Goal: Task Accomplishment & Management: Manage account settings

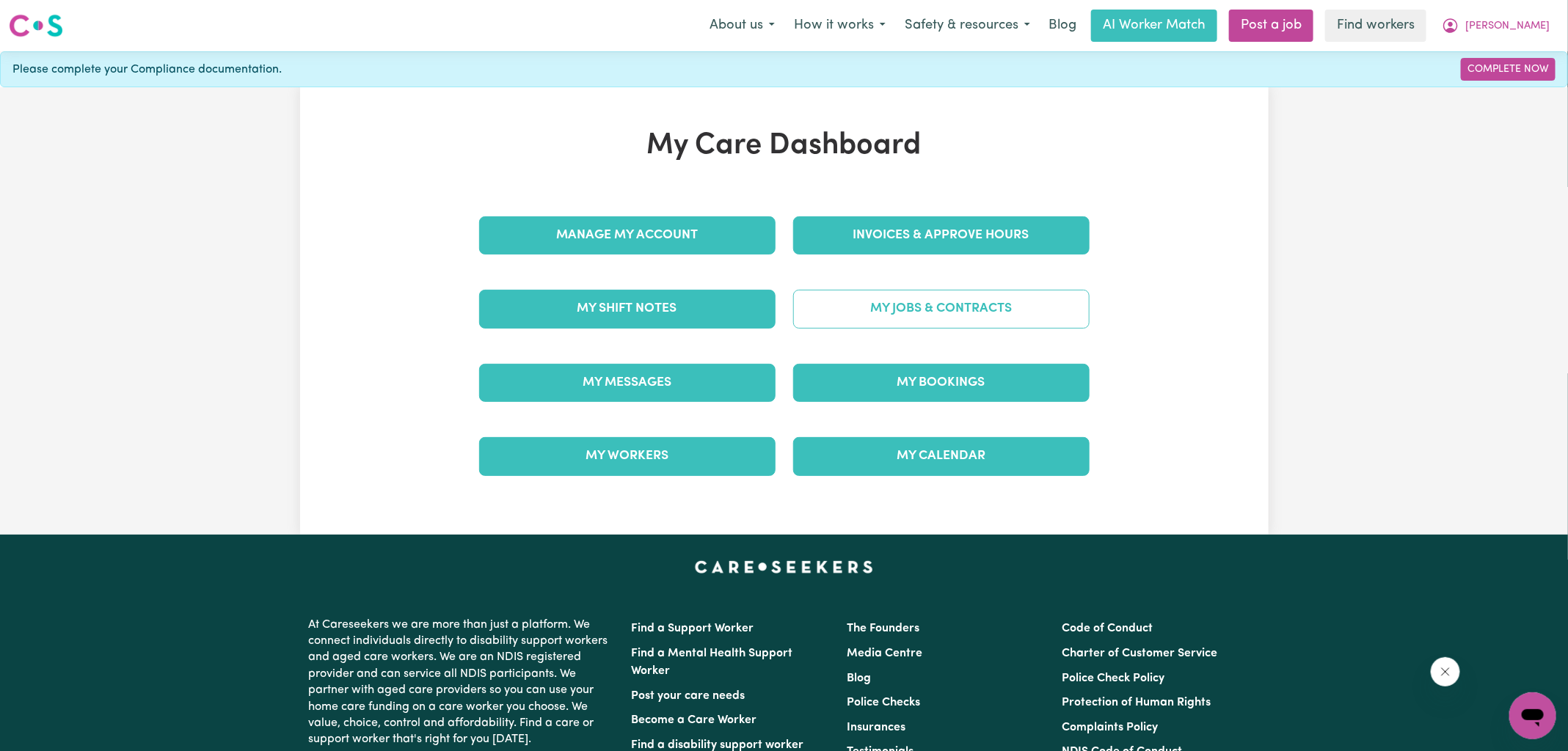
click at [921, 313] on link "My Jobs & Contracts" at bounding box center [940, 309] width 296 height 38
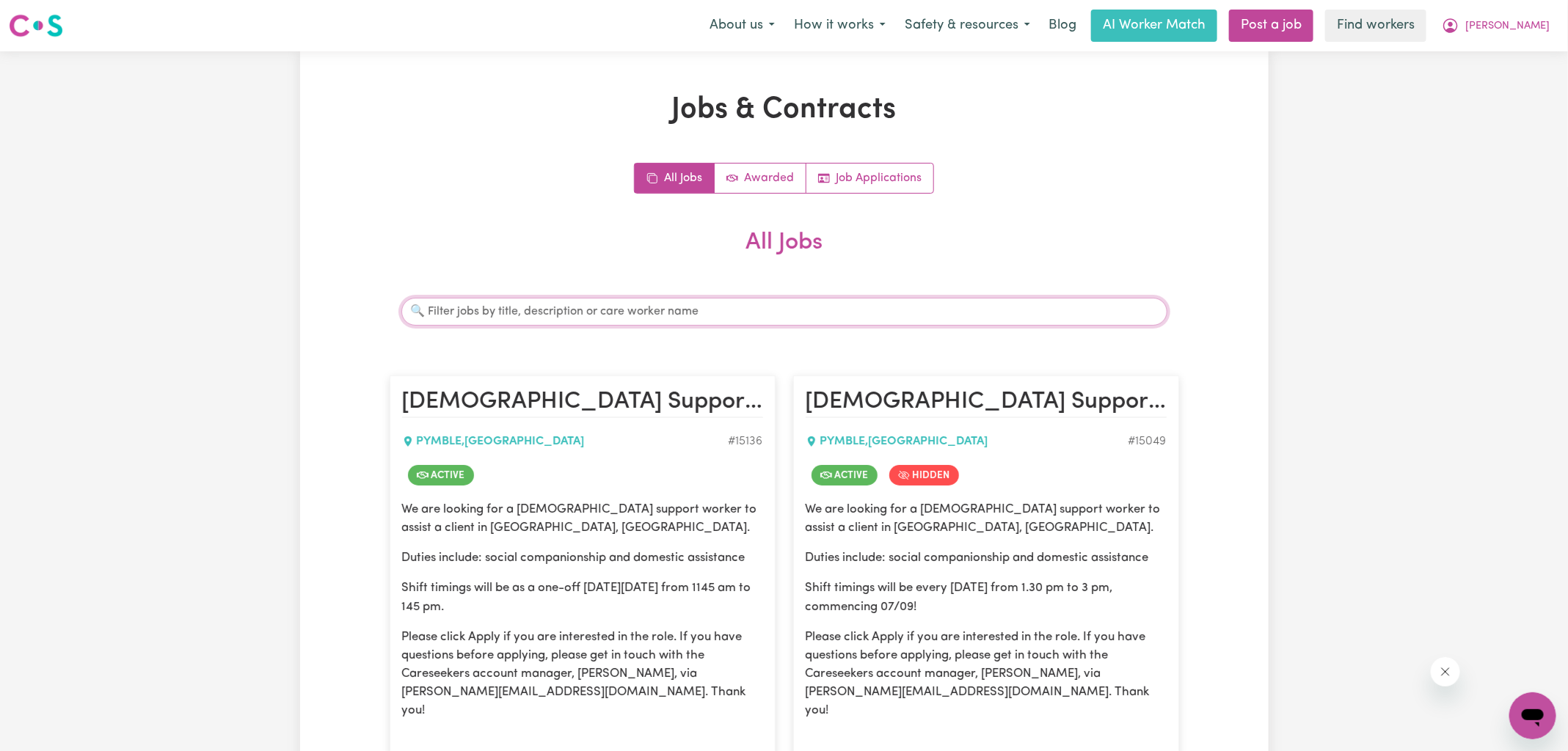
click at [588, 310] on input "Search jobs" at bounding box center [784, 311] width 766 height 28
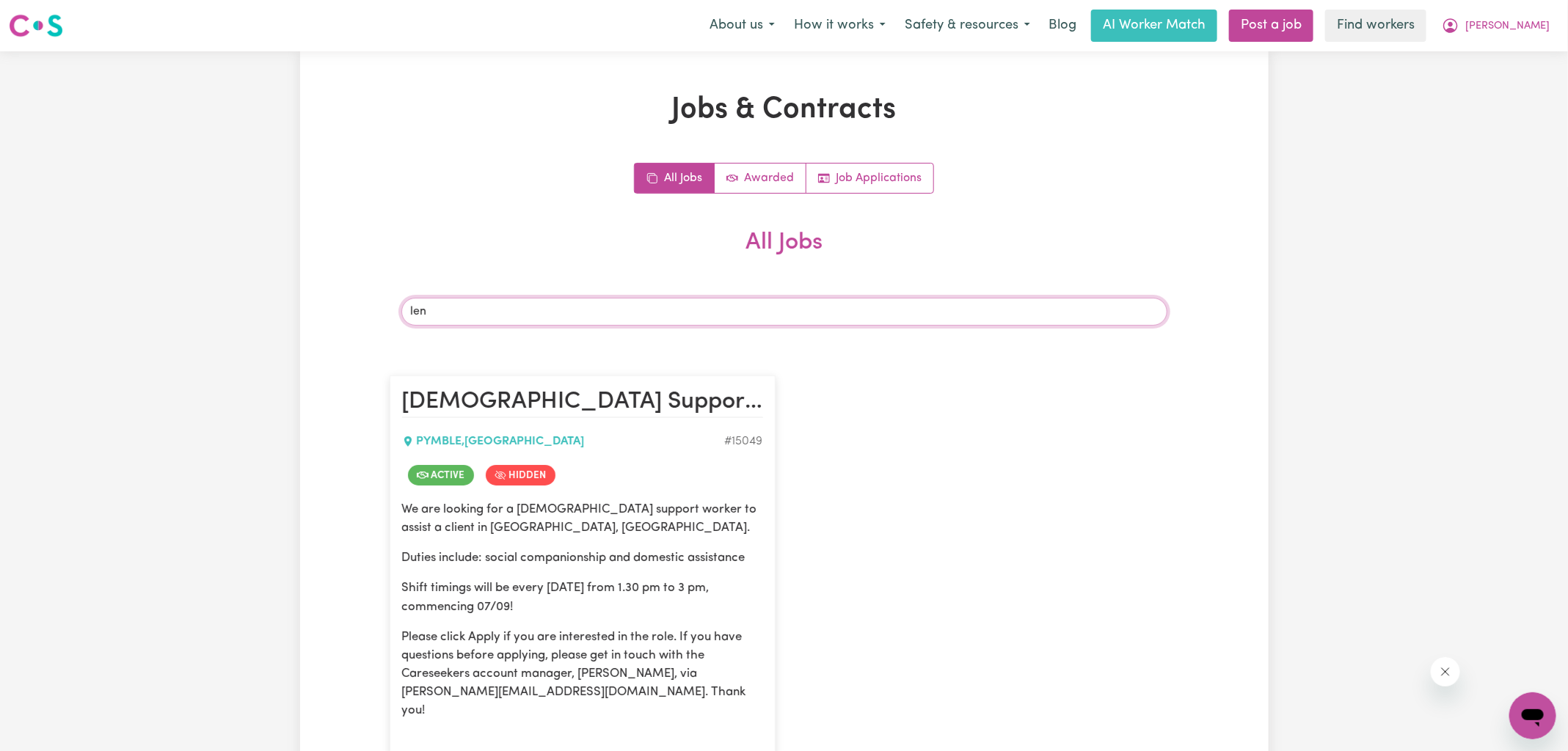
type input "[PERSON_NAME]"
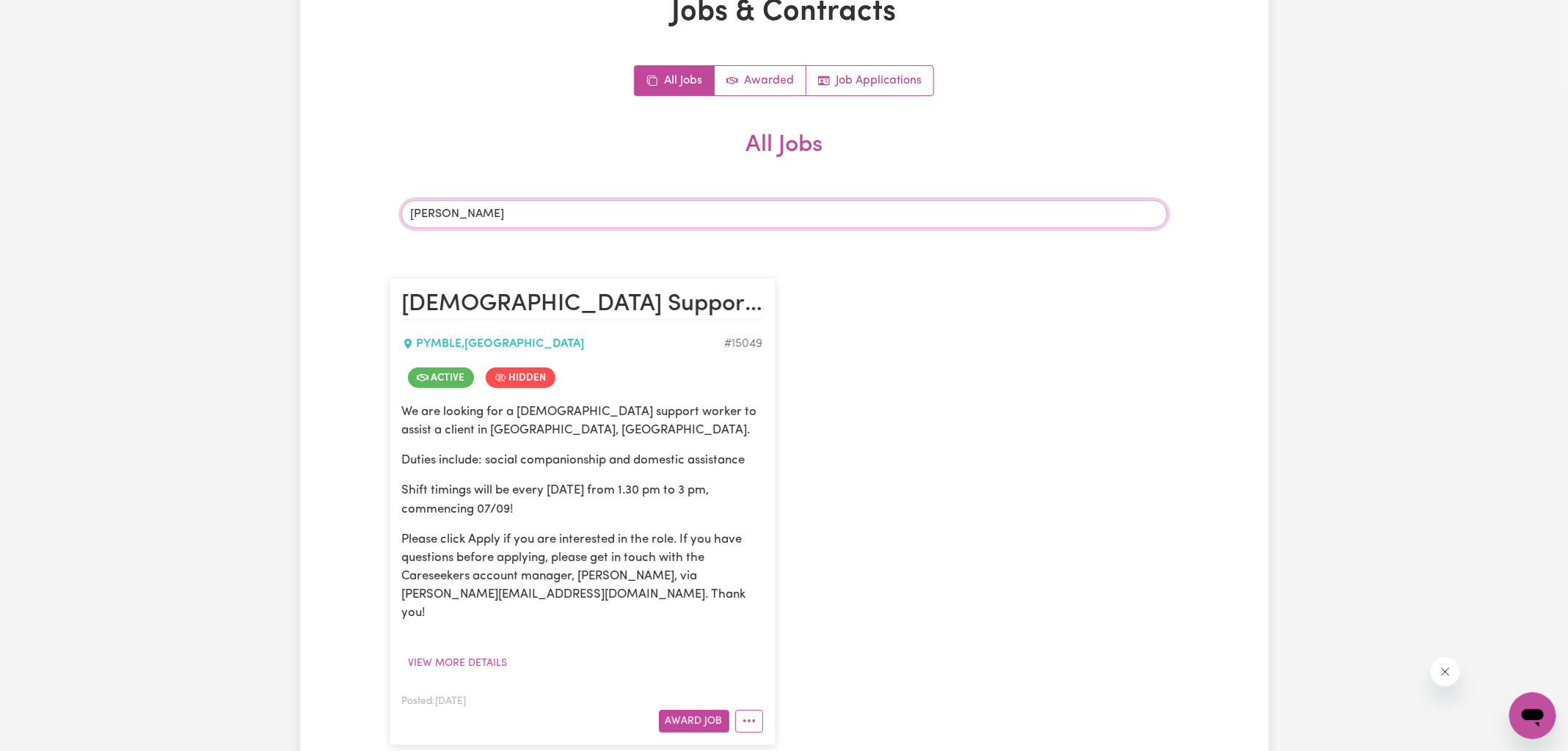
scroll to position [479, 0]
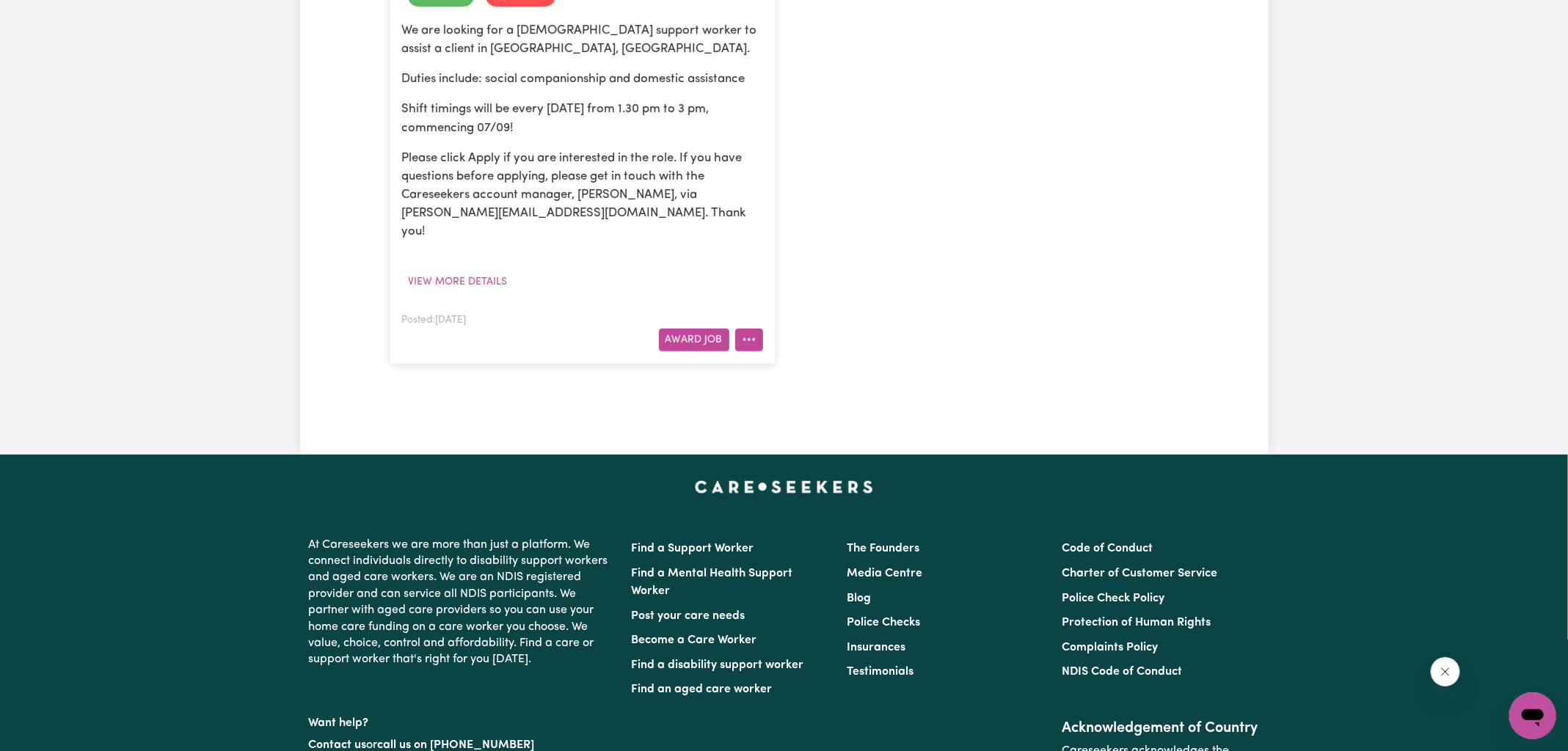
click at [748, 332] on icon "More options" at bounding box center [749, 339] width 14 height 14
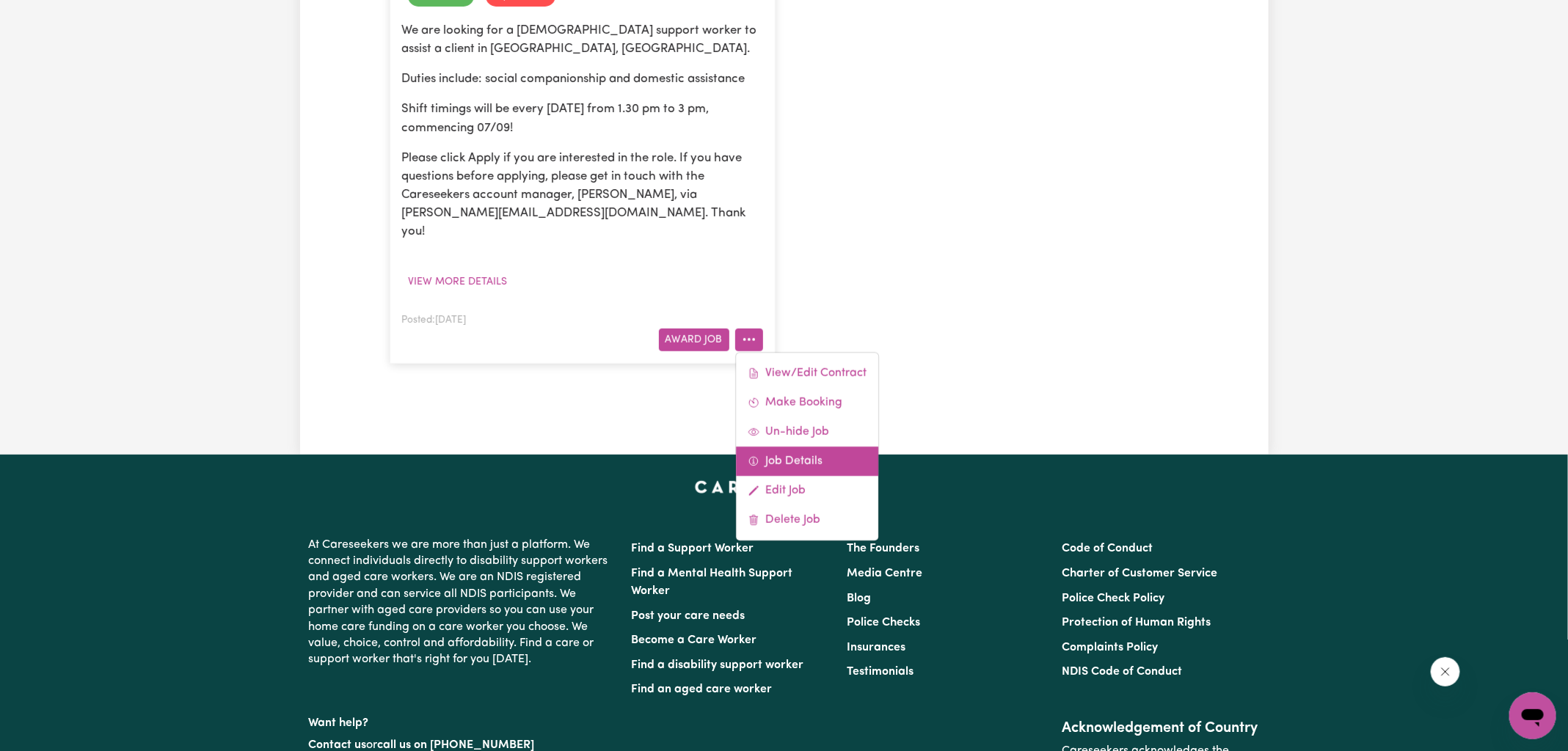
click at [794, 447] on link "Job Details" at bounding box center [807, 461] width 142 height 30
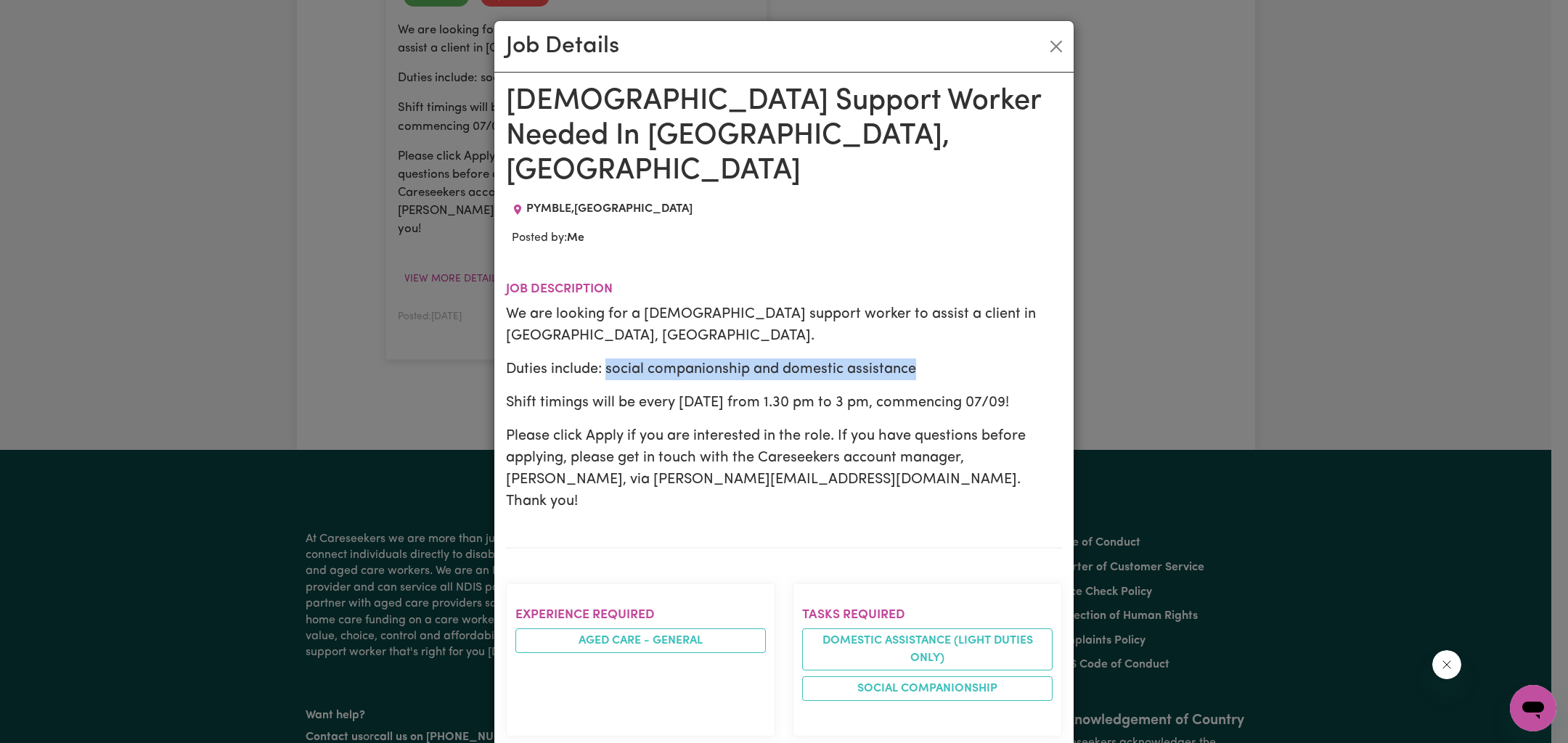
drag, startPoint x: 599, startPoint y: 310, endPoint x: 947, endPoint y: 312, distance: 348.0
click at [947, 359] on p "Duties include: social companionship and domestic assistance" at bounding box center [784, 369] width 556 height 22
copy p "social companionship and domestic assistance"
click at [1050, 46] on button "Close" at bounding box center [1056, 46] width 23 height 23
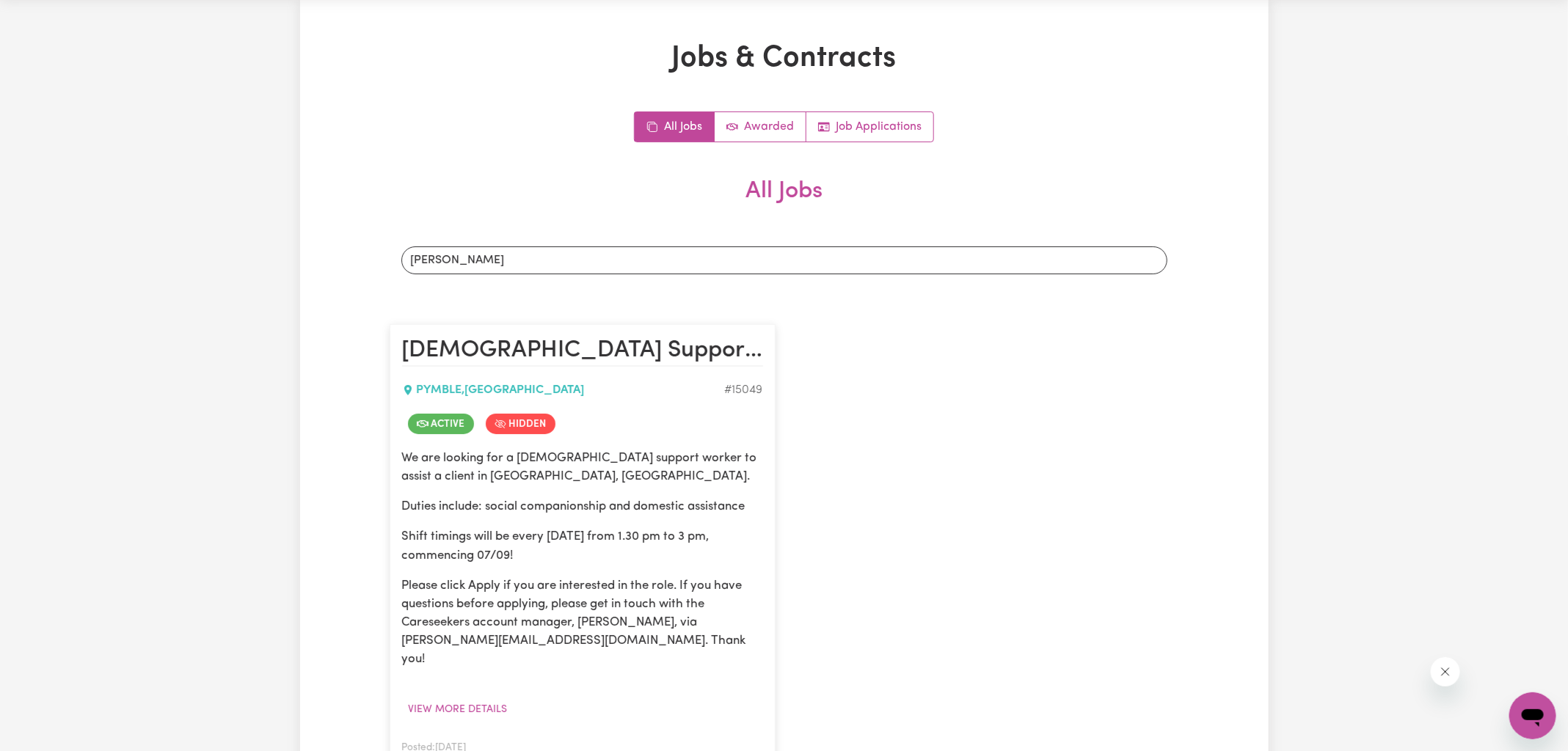
scroll to position [0, 0]
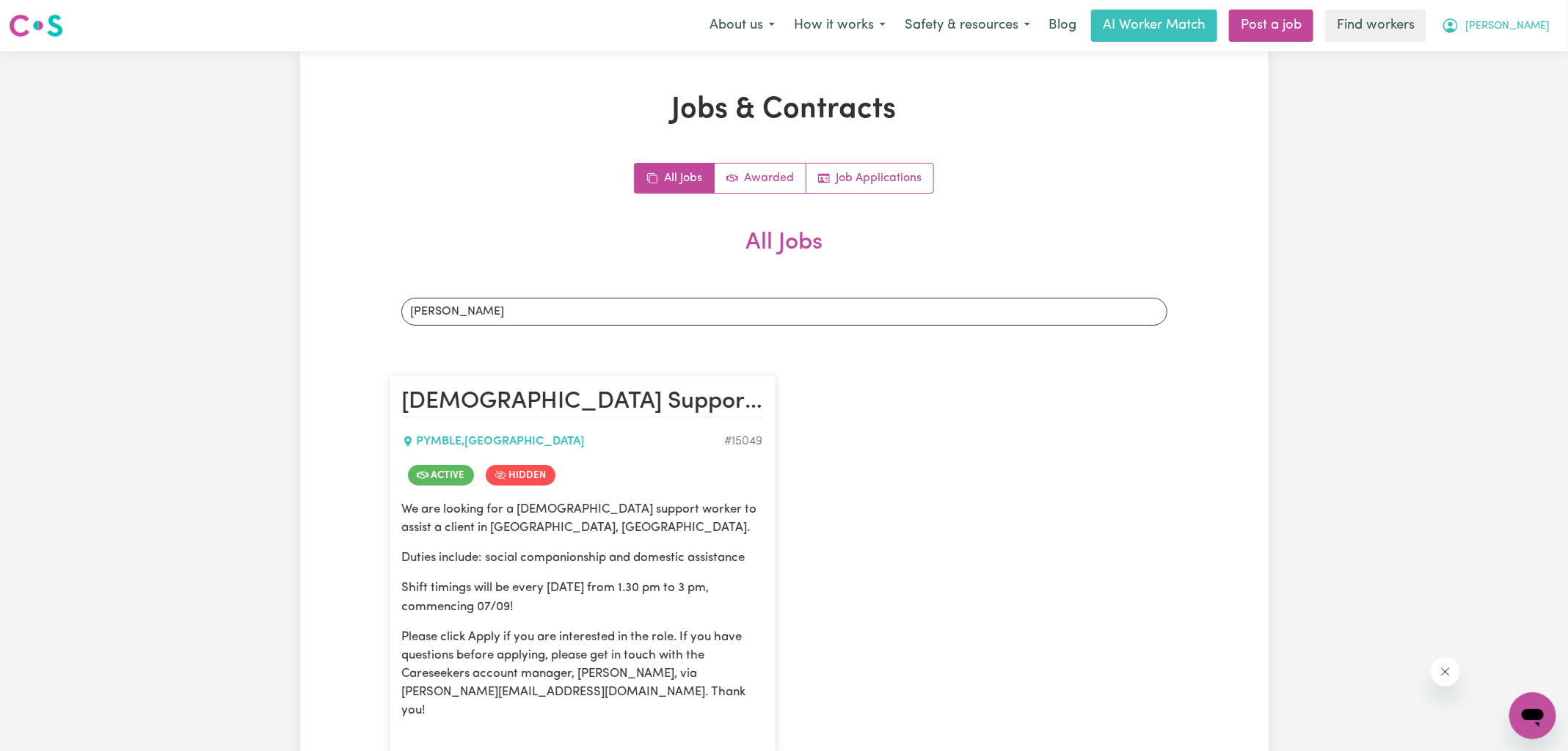
click at [1453, 22] on icon "My Account" at bounding box center [1451, 24] width 5 height 5
click at [1498, 85] on link "Logout" at bounding box center [1500, 84] width 116 height 28
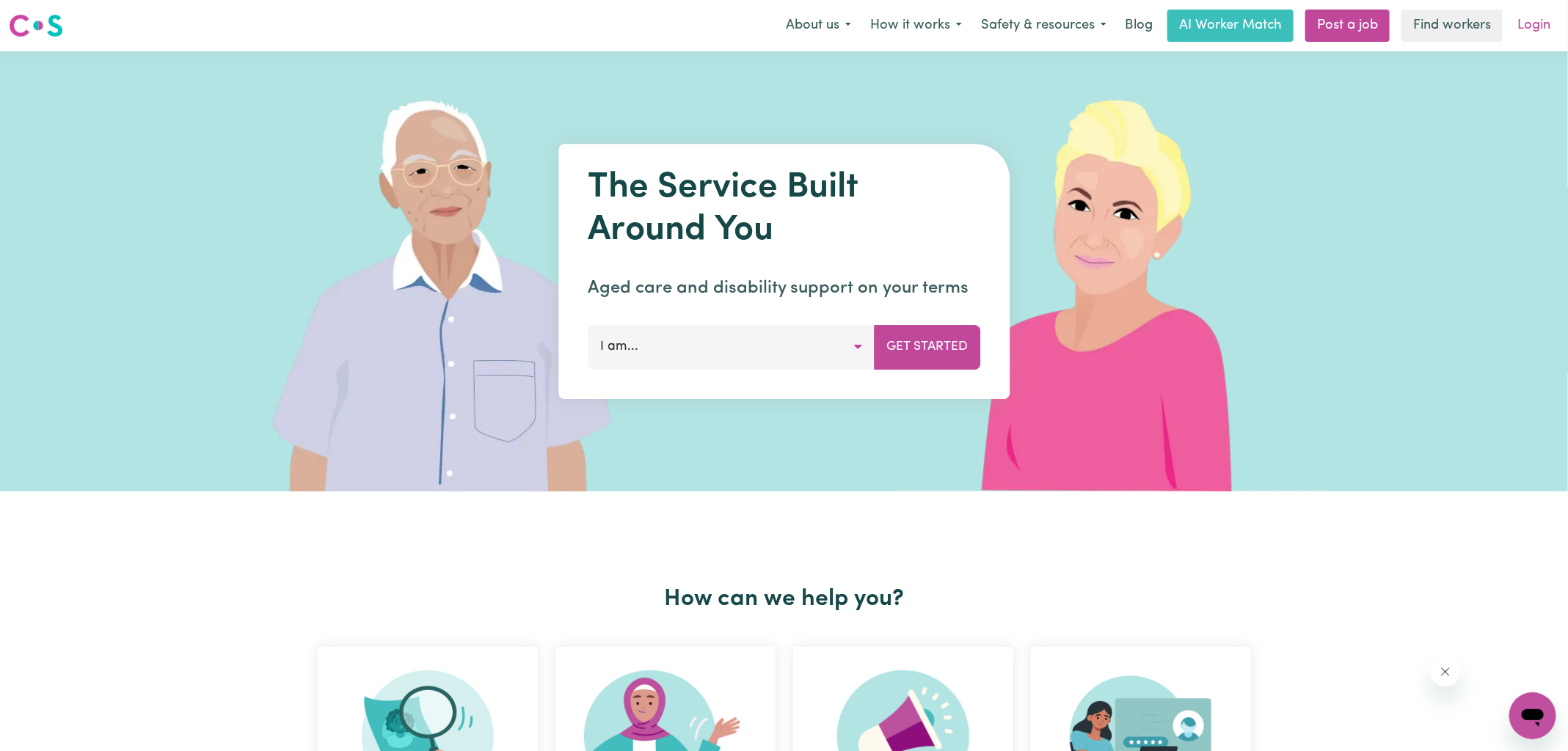
click at [1526, 29] on link "Login" at bounding box center [1533, 26] width 51 height 33
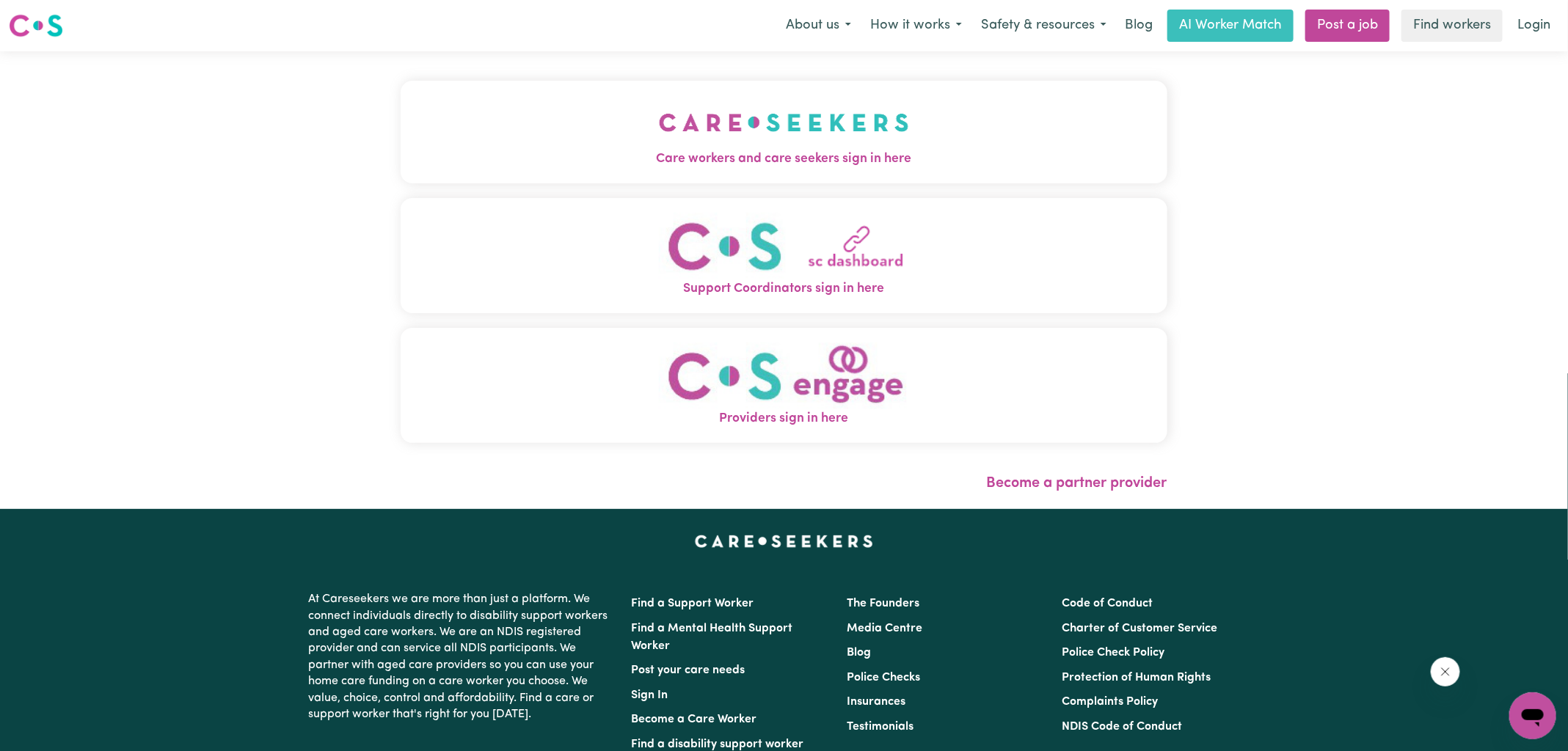
click at [610, 147] on button "Care workers and care seekers sign in here" at bounding box center [784, 132] width 767 height 103
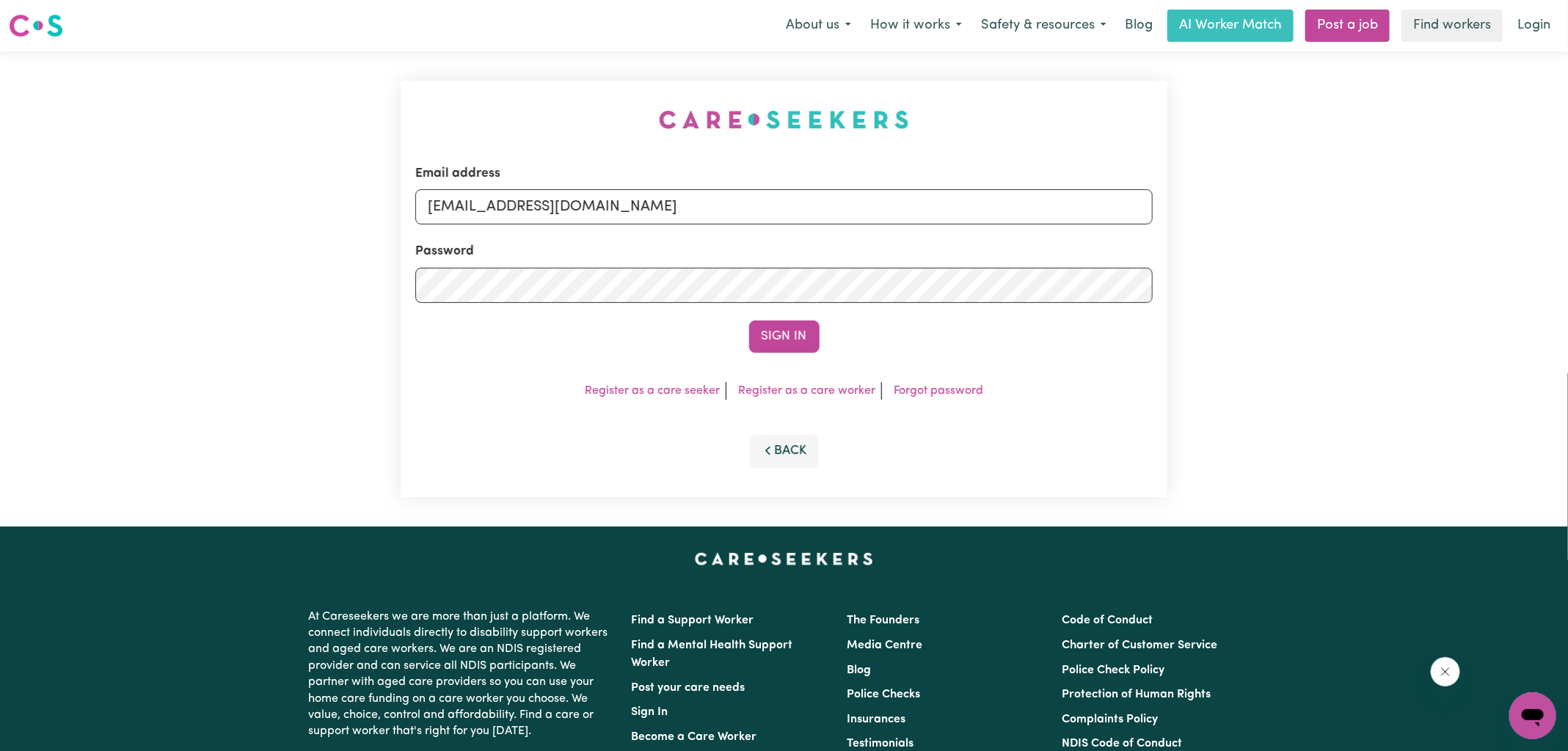
click at [572, 84] on div "Email address [EMAIL_ADDRESS][DOMAIN_NAME] Password Sign In Register as a care …" at bounding box center [784, 289] width 784 height 475
drag, startPoint x: 503, startPoint y: 210, endPoint x: 1186, endPoint y: 233, distance: 683.4
click at [1185, 235] on div "Email address [EMAIL_ADDRESS][DOMAIN_NAME] Password Sign In Register as a care …" at bounding box center [784, 289] width 1568 height 475
type input "[EMAIL_ADDRESS][DOMAIN_NAME]"
click at [749, 320] on button "Sign In" at bounding box center [784, 336] width 70 height 33
